Goal: Transaction & Acquisition: Obtain resource

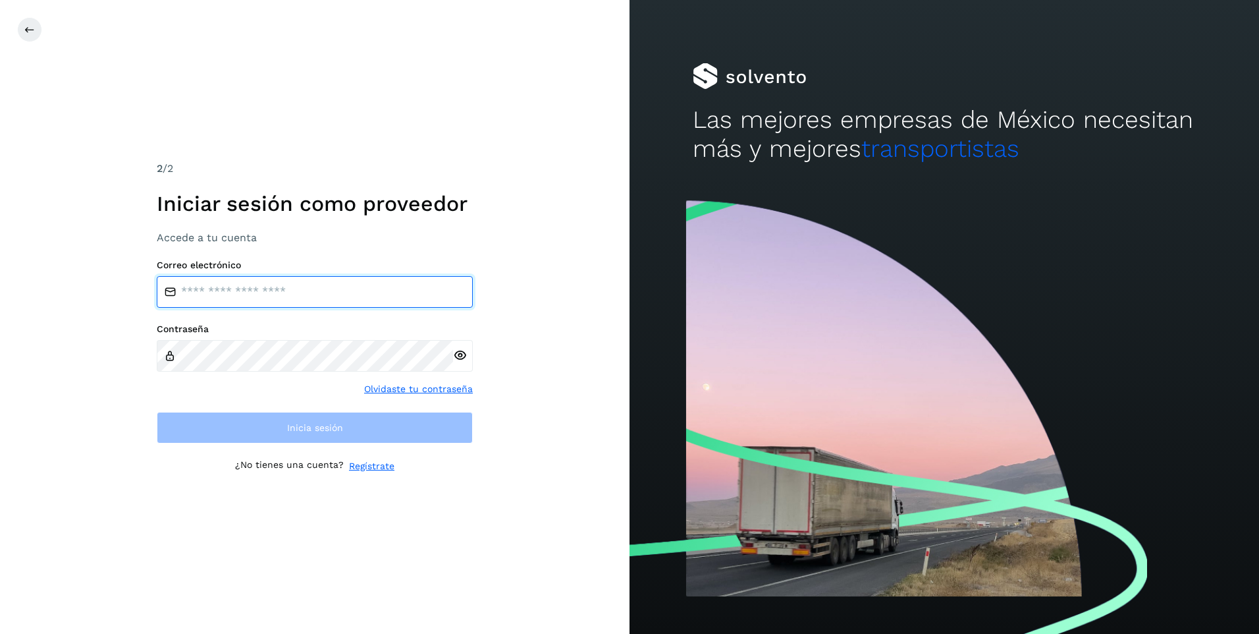
drag, startPoint x: 0, startPoint y: 0, endPoint x: 325, endPoint y: 286, distance: 433.2
click at [325, 286] on input "email" at bounding box center [315, 292] width 316 height 32
type input "**********"
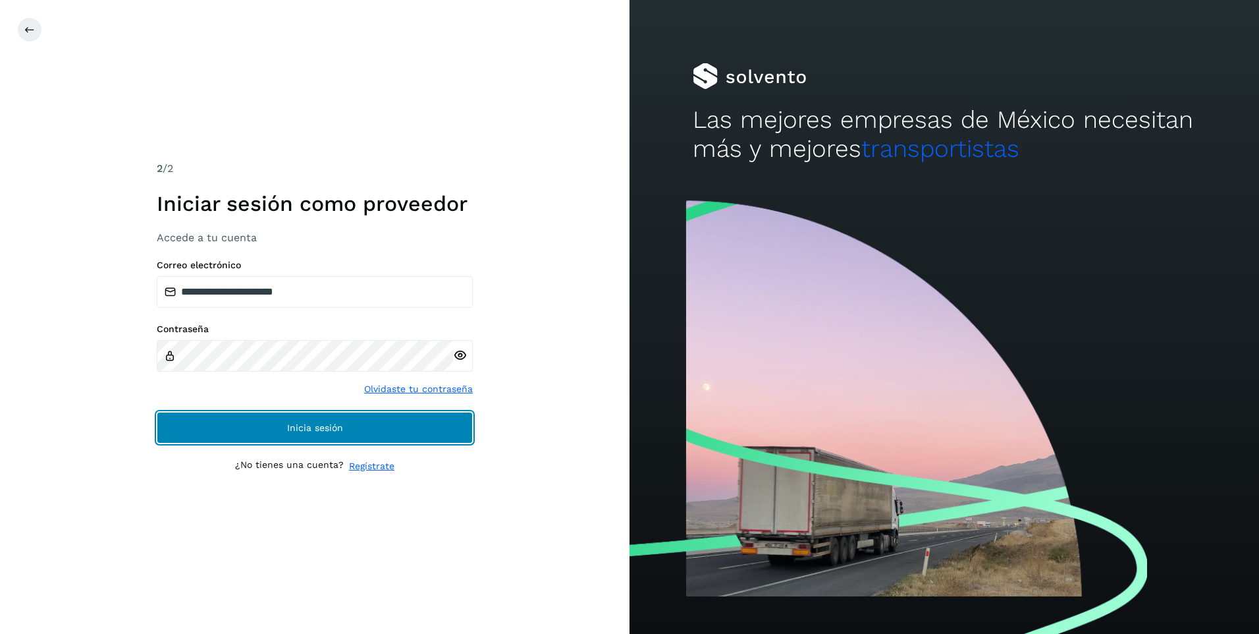
click at [292, 428] on span "Inicia sesión" at bounding box center [315, 427] width 56 height 9
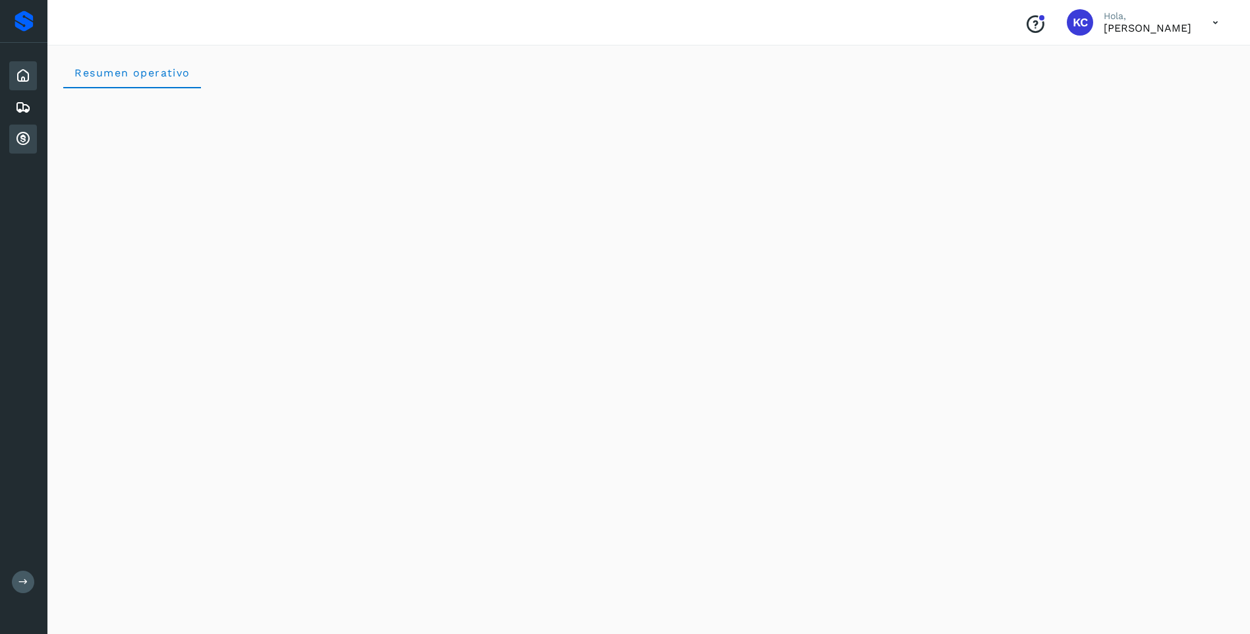
click at [24, 141] on icon at bounding box center [23, 139] width 16 height 16
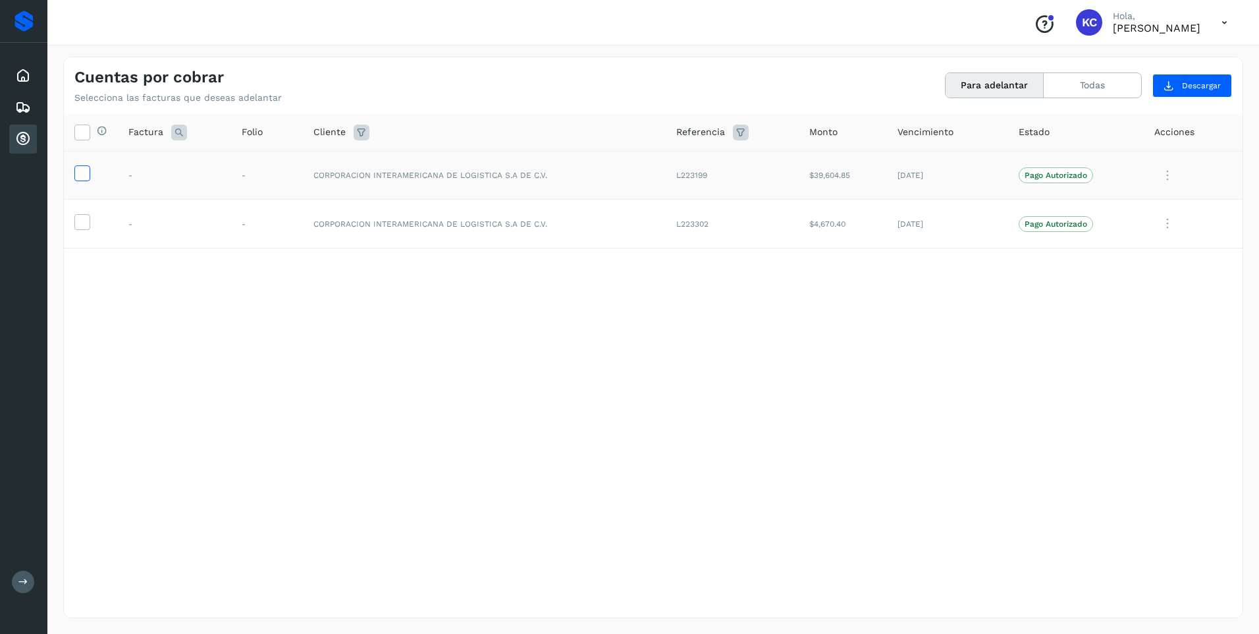
click at [88, 173] on icon at bounding box center [82, 172] width 14 height 14
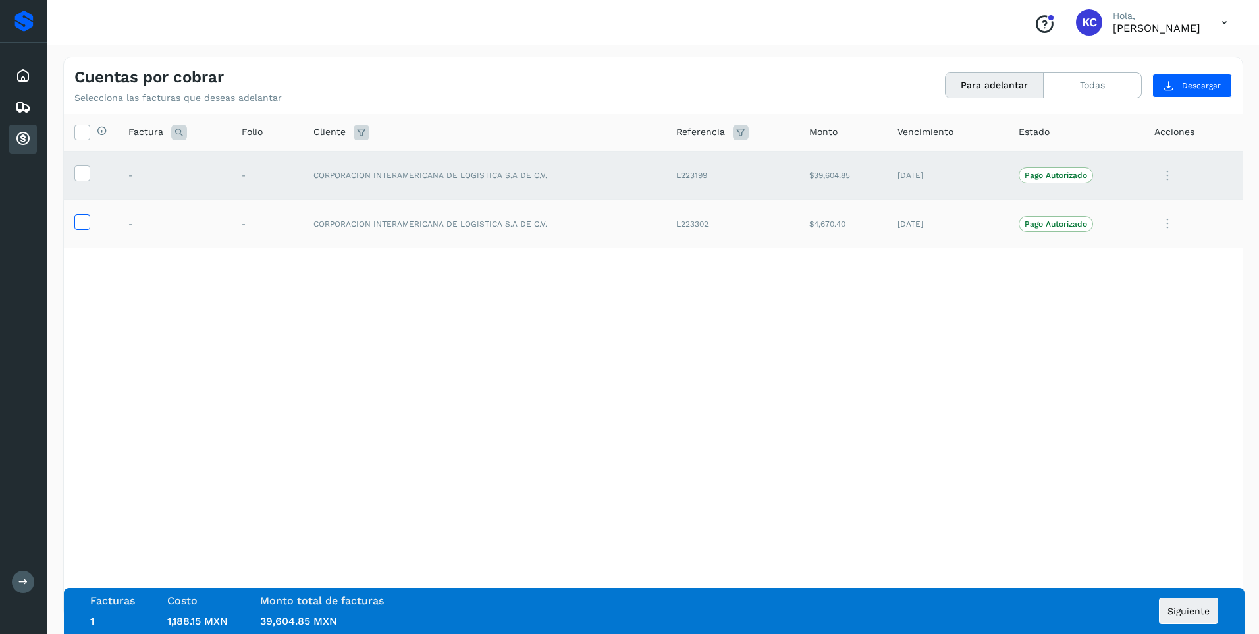
click at [81, 220] on icon at bounding box center [82, 221] width 14 height 14
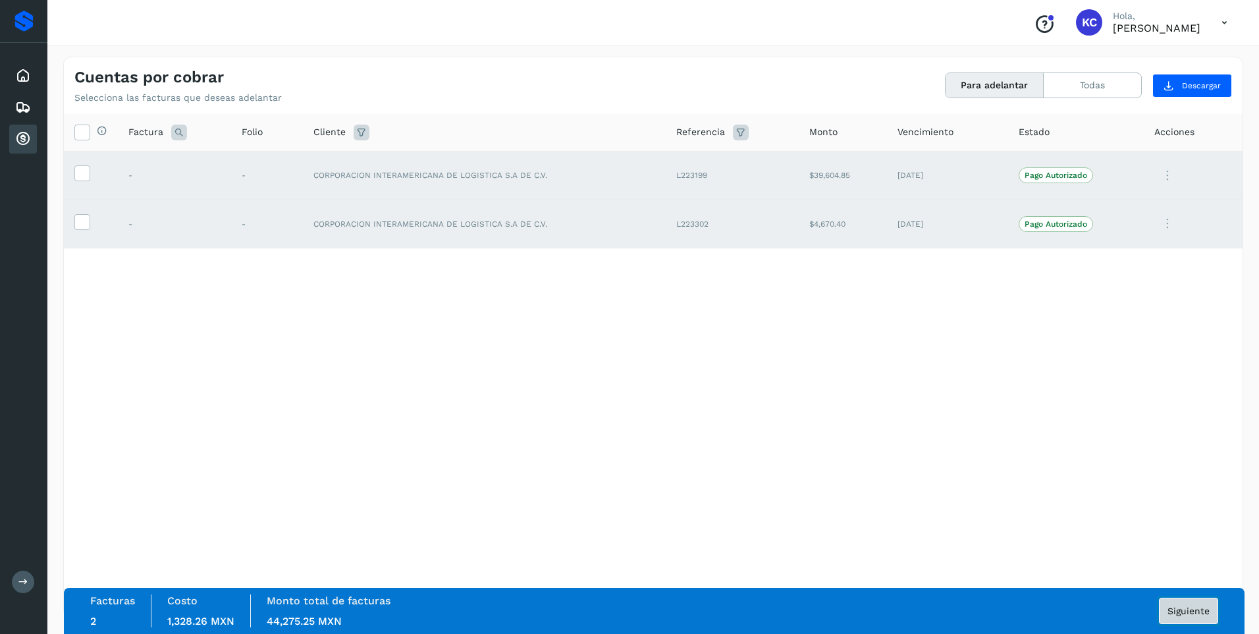
click at [1185, 612] on span "Siguiente" at bounding box center [1189, 610] width 42 height 9
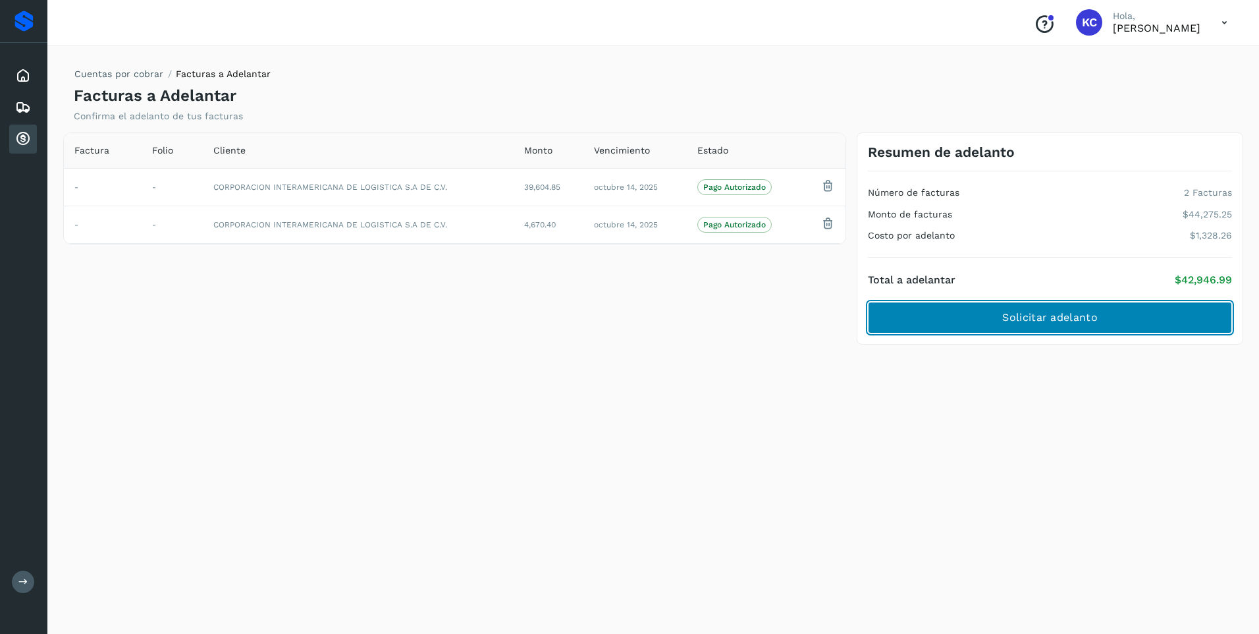
click at [1036, 318] on span "Solicitar adelanto" at bounding box center [1050, 317] width 95 height 14
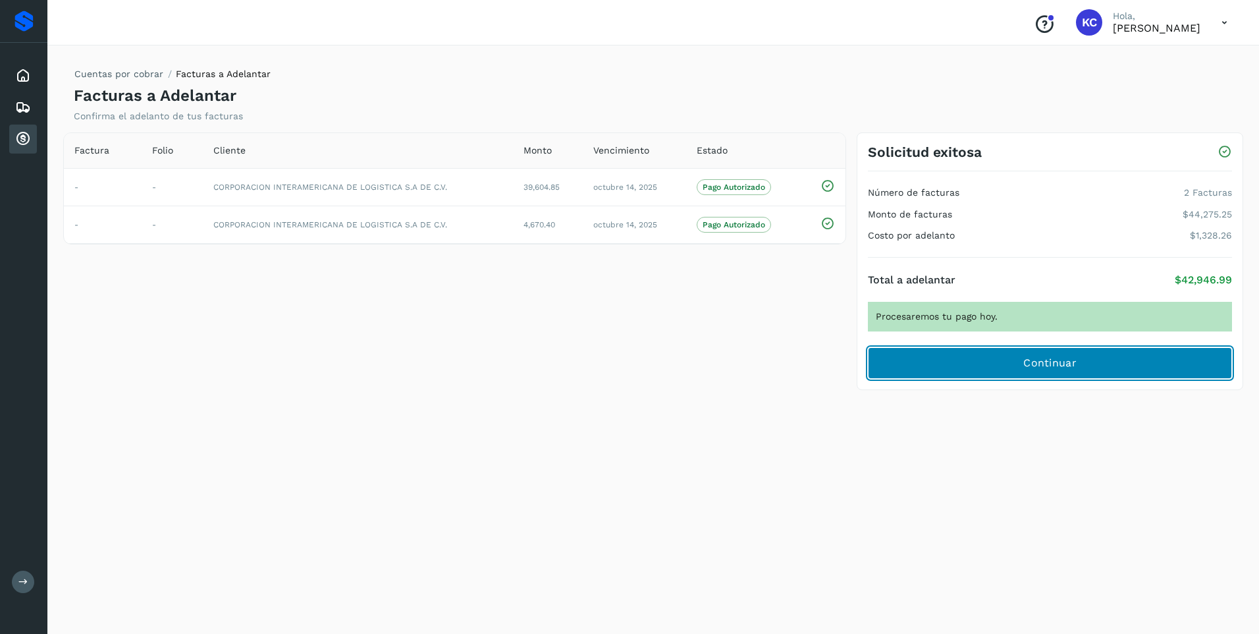
click at [1058, 364] on span "Continuar" at bounding box center [1050, 363] width 53 height 14
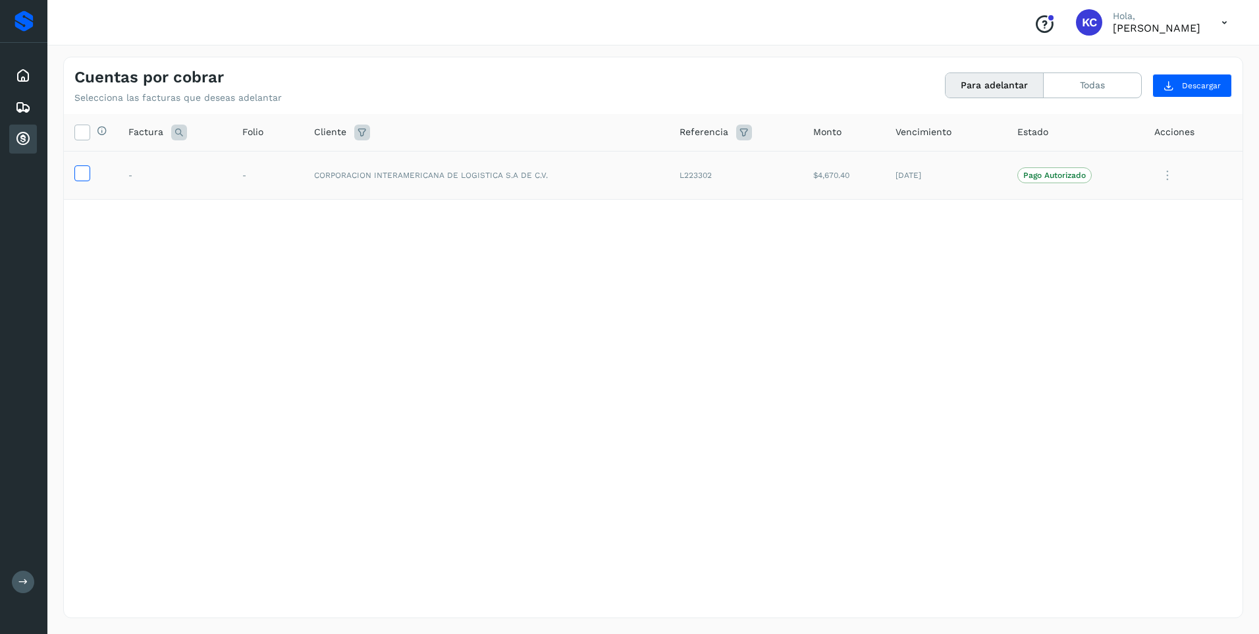
click at [80, 173] on icon at bounding box center [82, 172] width 14 height 14
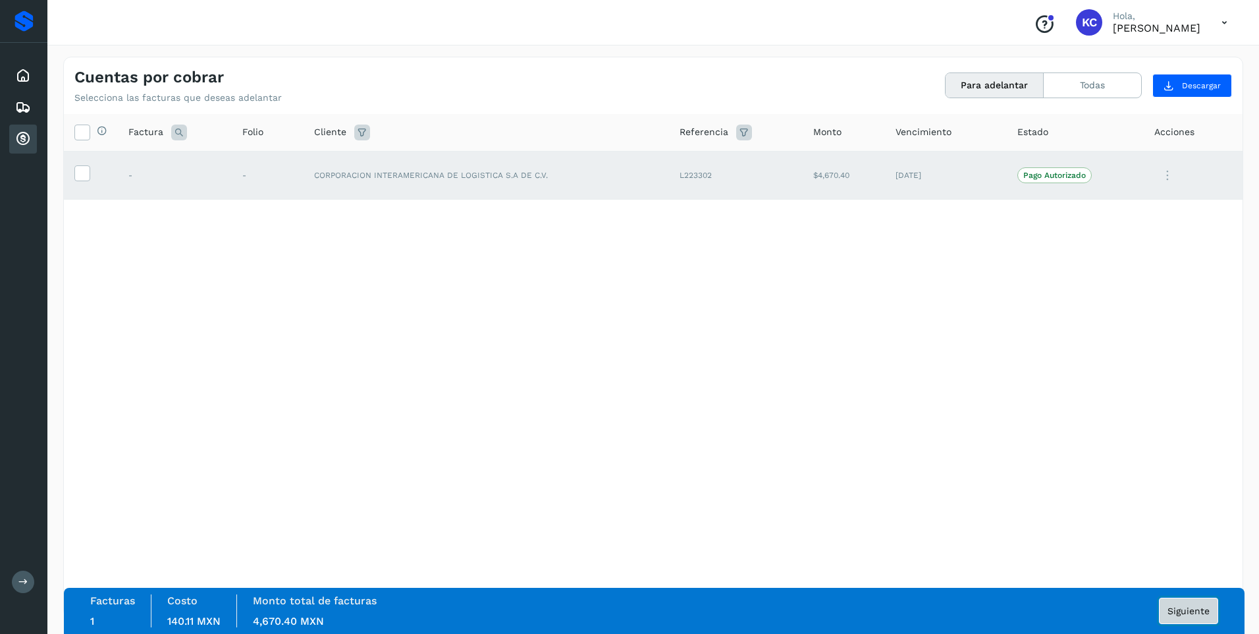
click at [1194, 611] on span "Siguiente" at bounding box center [1189, 610] width 42 height 9
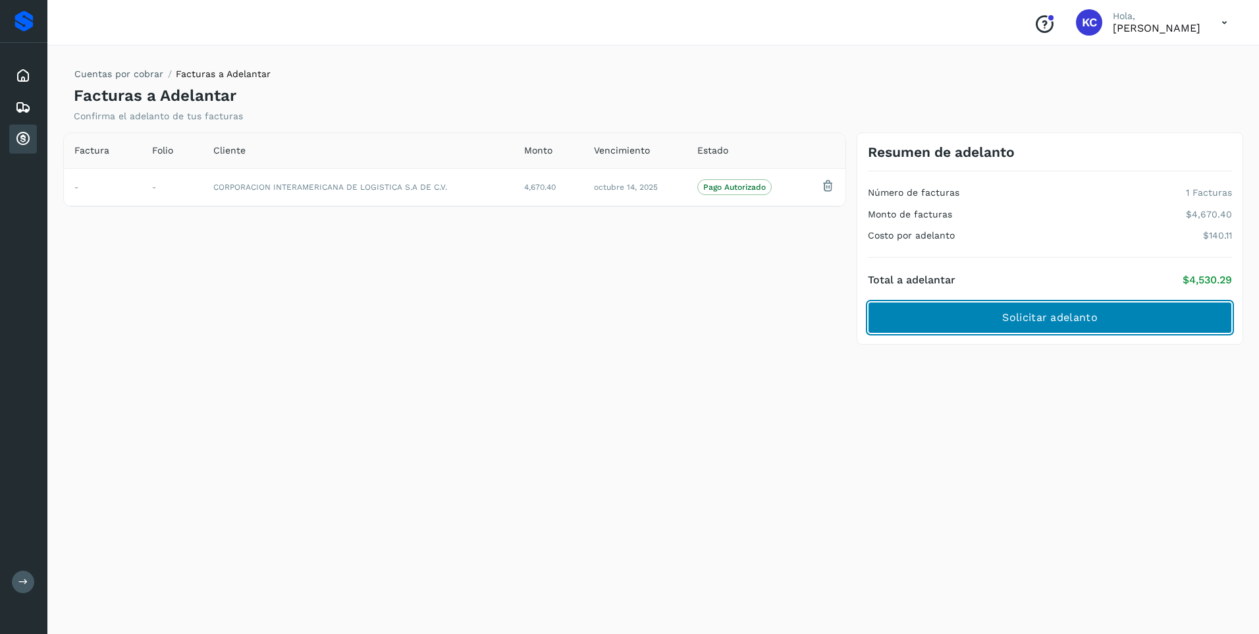
click at [1040, 316] on span "Solicitar adelanto" at bounding box center [1050, 317] width 95 height 14
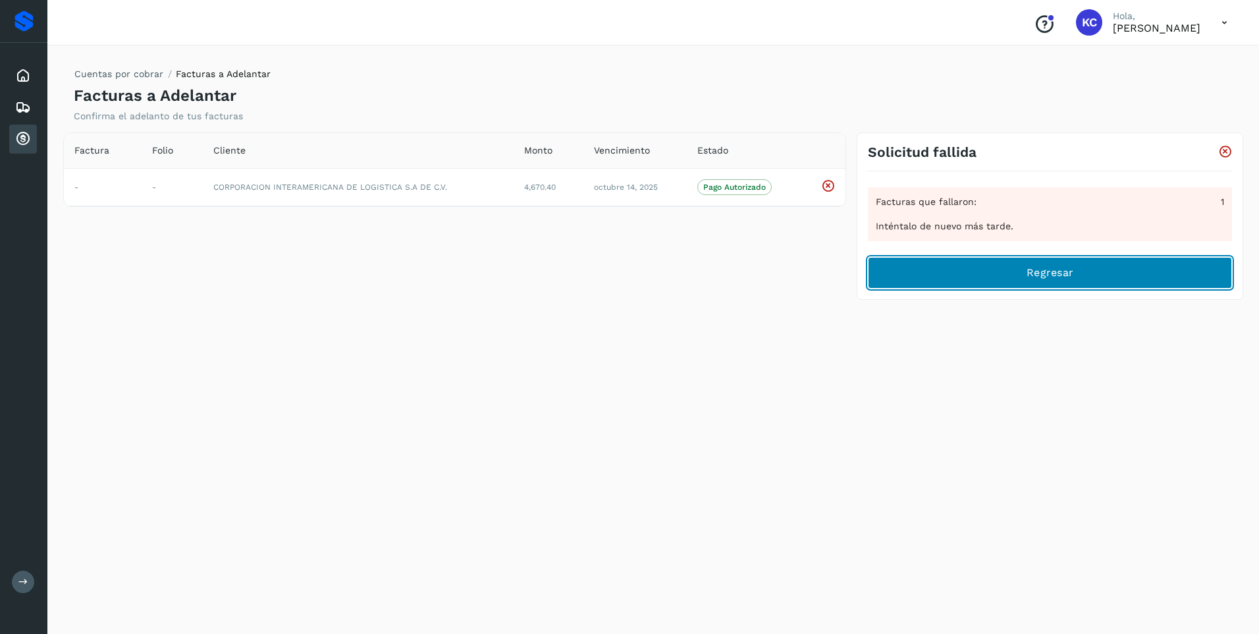
click at [1059, 275] on span "Regresar" at bounding box center [1050, 272] width 47 height 14
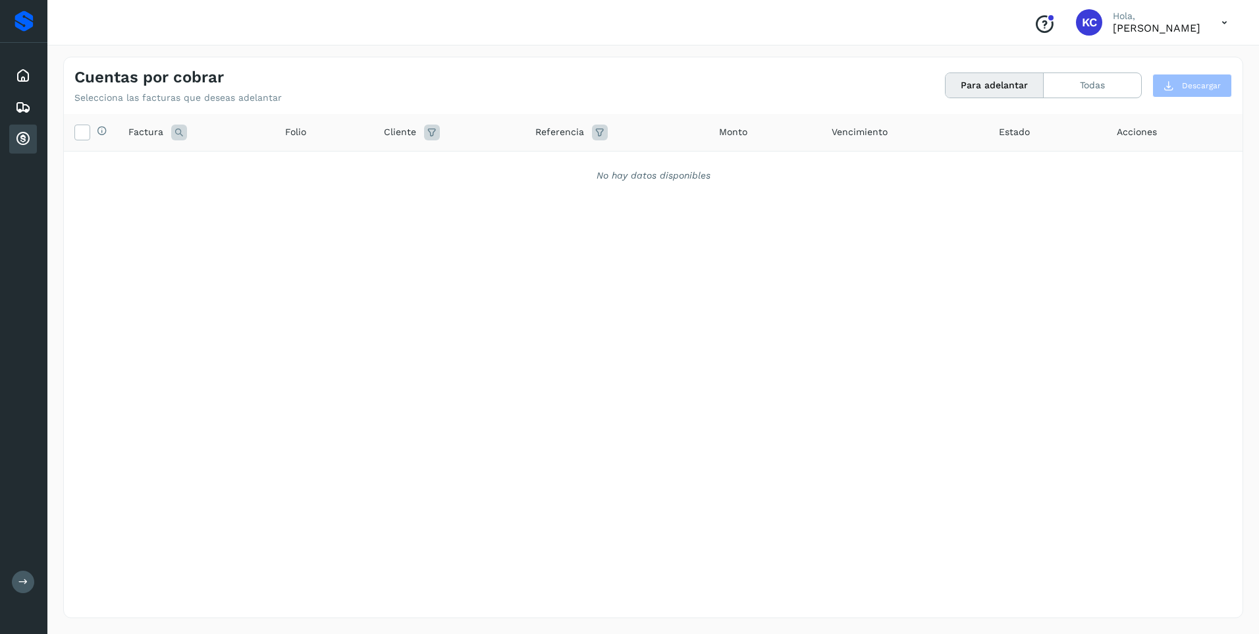
click at [739, 319] on div "Selecciona todas las facturas disponibles para adelanto Factura Folio Cliente R…" at bounding box center [653, 338] width 1179 height 449
click at [32, 147] on div "Cuentas por cobrar" at bounding box center [23, 139] width 28 height 29
click at [1223, 22] on icon at bounding box center [1224, 22] width 27 height 27
click at [889, 236] on div at bounding box center [629, 317] width 1259 height 634
click at [18, 99] on icon at bounding box center [23, 107] width 16 height 16
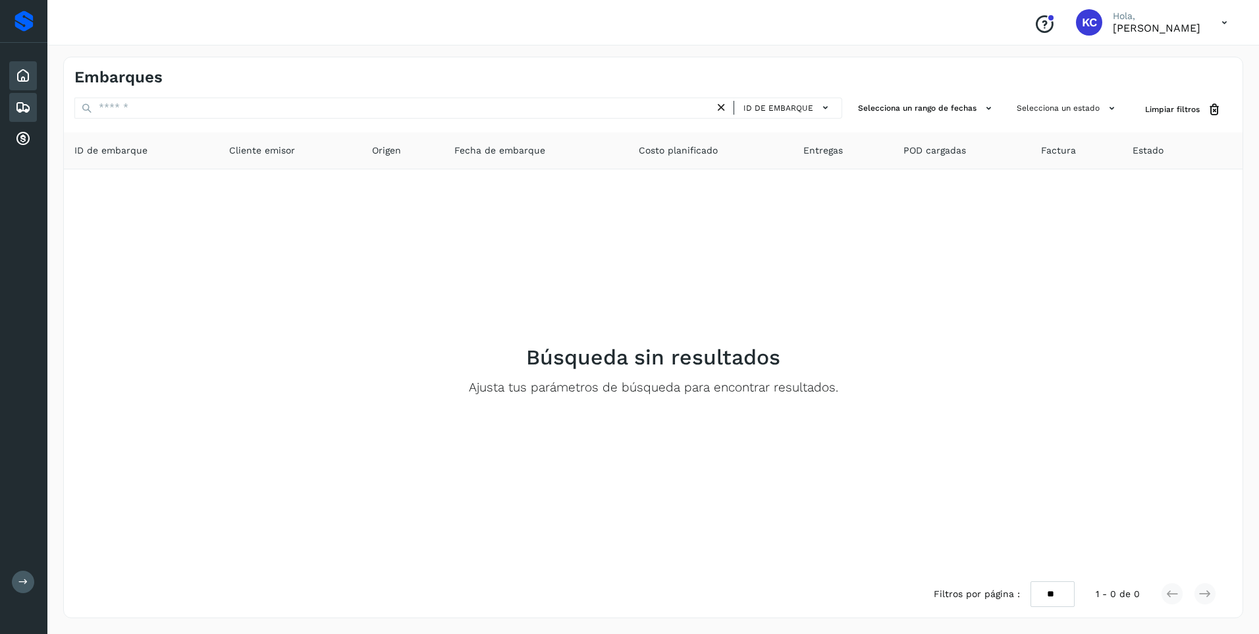
click at [23, 72] on icon at bounding box center [23, 76] width 16 height 16
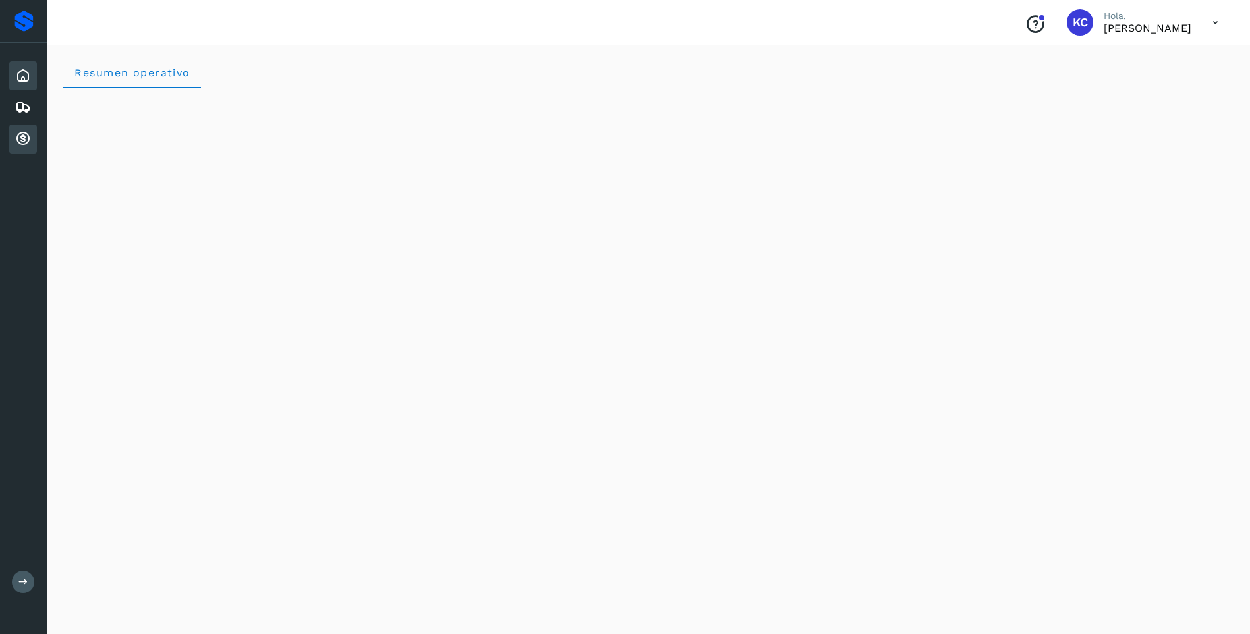
click at [20, 137] on icon at bounding box center [23, 139] width 16 height 16
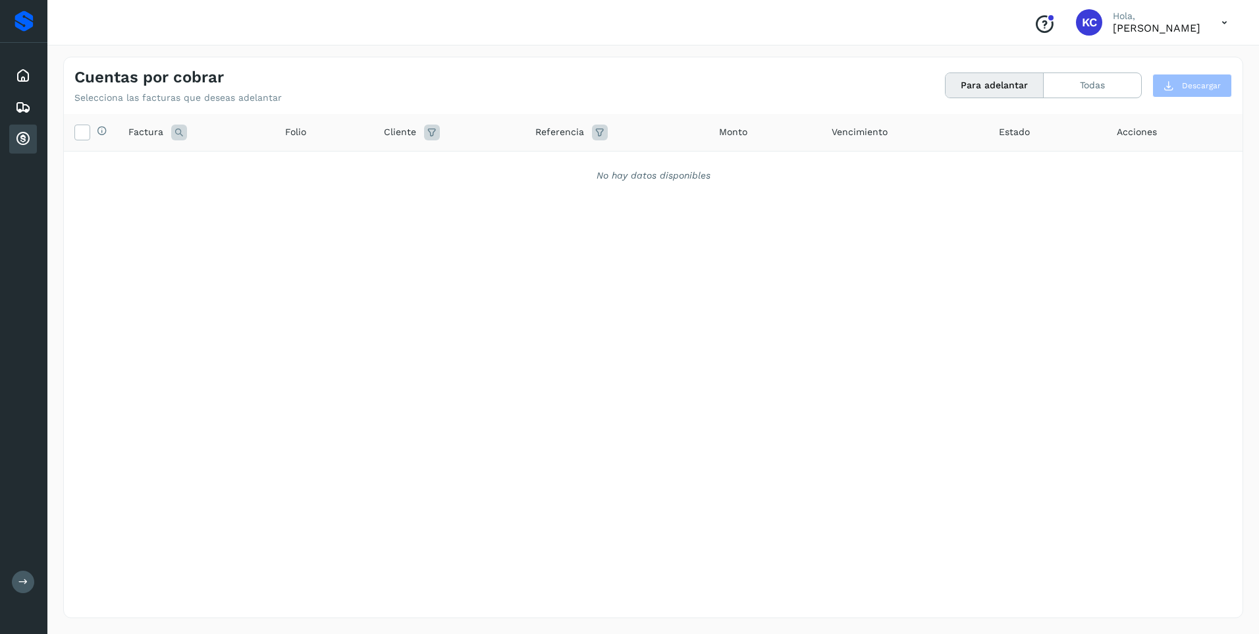
click at [1229, 20] on icon at bounding box center [1224, 22] width 27 height 27
click at [1130, 55] on div "Cerrar sesión" at bounding box center [1159, 59] width 157 height 25
